Goal: Information Seeking & Learning: Learn about a topic

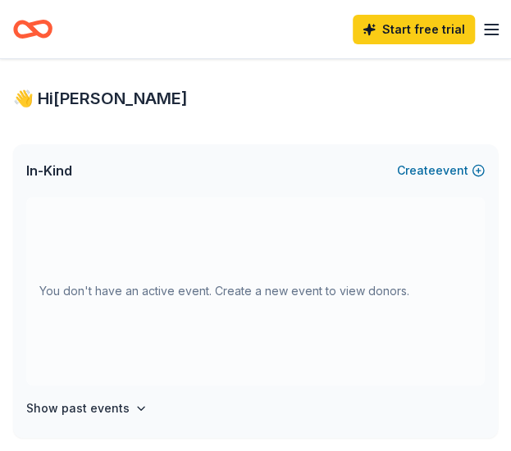
click at [492, 33] on icon "button" at bounding box center [491, 30] width 20 height 20
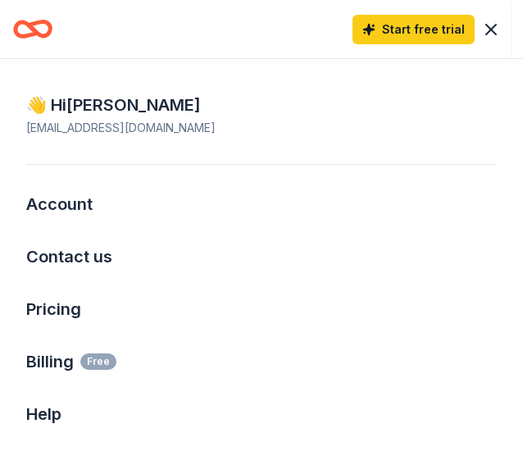
click at [27, 32] on html "Start free trial Earn Rewards 👋 Hi [PERSON_NAME] In-Kind Create new event You d…" at bounding box center [261, 225] width 523 height 451
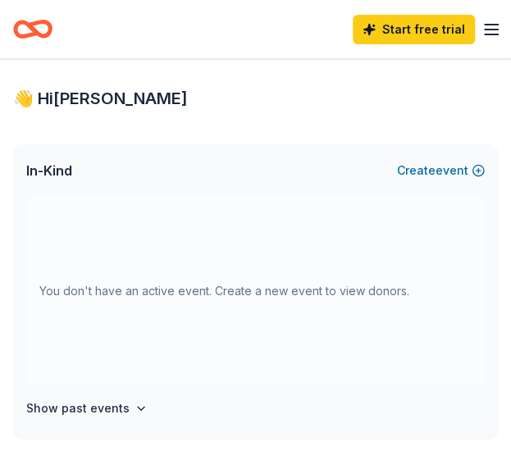
click at [27, 32] on icon "Home" at bounding box center [32, 29] width 39 height 39
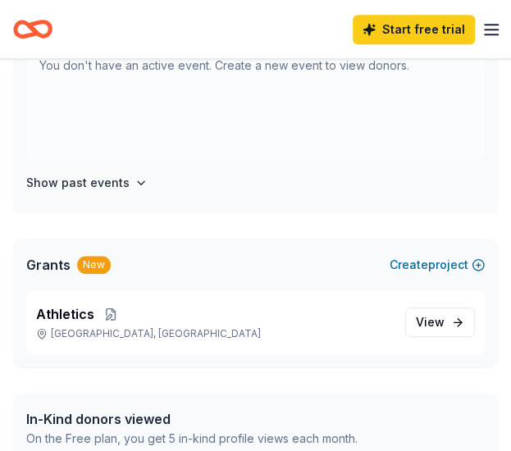
scroll to position [328, 0]
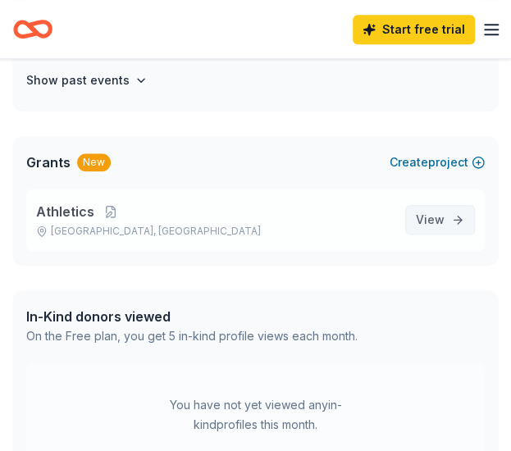
click at [433, 222] on span "View project" at bounding box center [430, 220] width 29 height 20
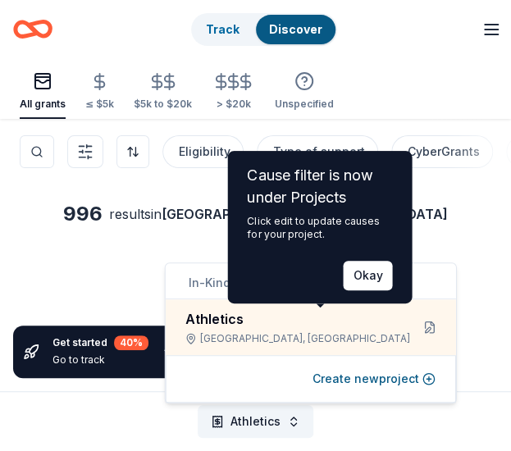
click at [363, 271] on div "50k – 300k" at bounding box center [256, 296] width 472 height 98
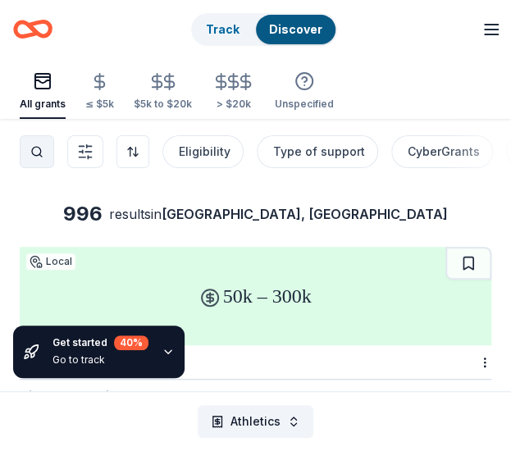
click at [36, 151] on div "Search" at bounding box center [37, 151] width 7 height 13
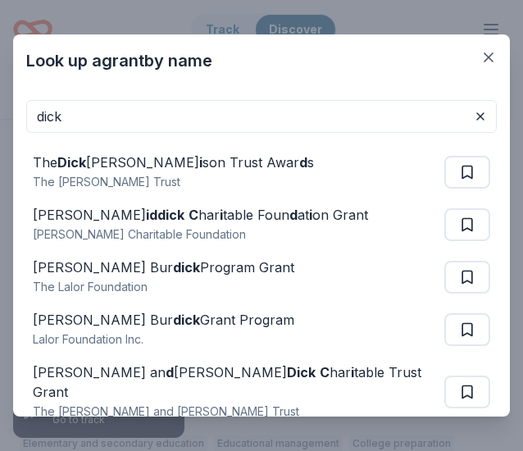
type input "dick"
